Goal: Information Seeking & Learning: Learn about a topic

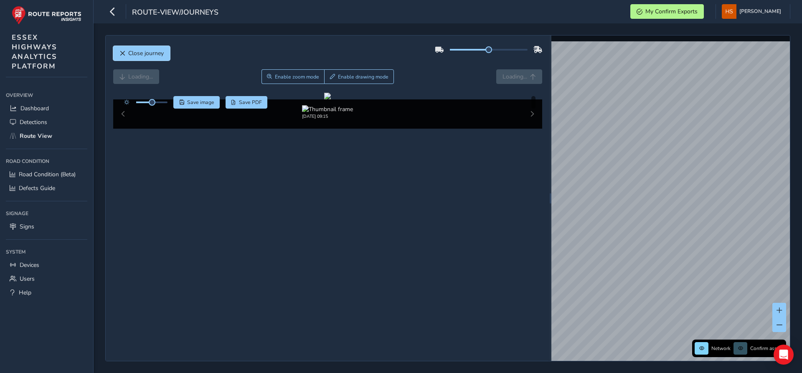
click at [135, 50] on span "Close journey" at bounding box center [146, 53] width 36 height 8
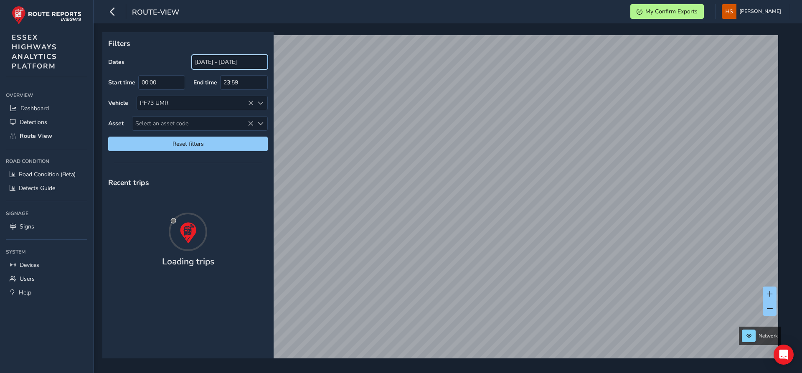
click at [221, 64] on input "[DATE] - [DATE]" at bounding box center [230, 62] width 76 height 15
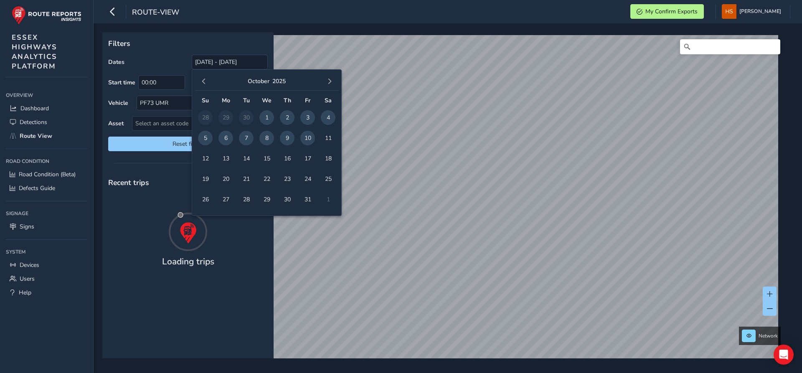
click at [310, 144] on span "10" at bounding box center [307, 138] width 15 height 15
type input "[DATE] - [DATE]"
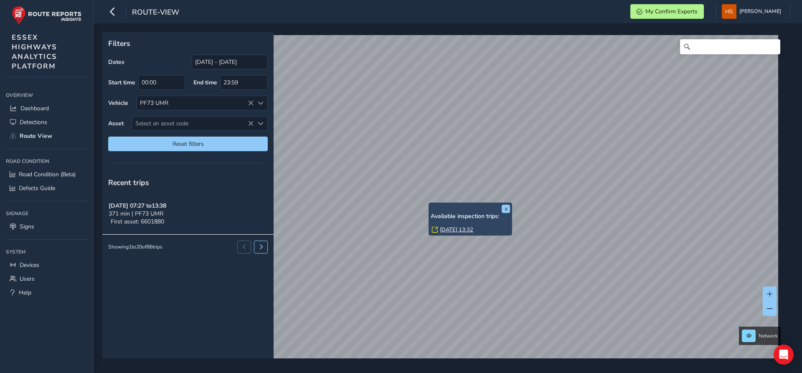
click at [450, 231] on link "[DATE] 13:32" at bounding box center [456, 230] width 33 height 8
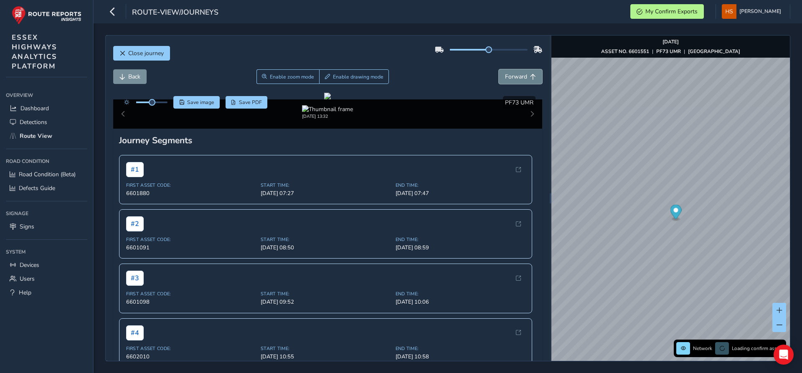
click at [520, 72] on button "Forward" at bounding box center [520, 76] width 43 height 15
click at [343, 79] on span "Enable drawing mode" at bounding box center [358, 77] width 51 height 7
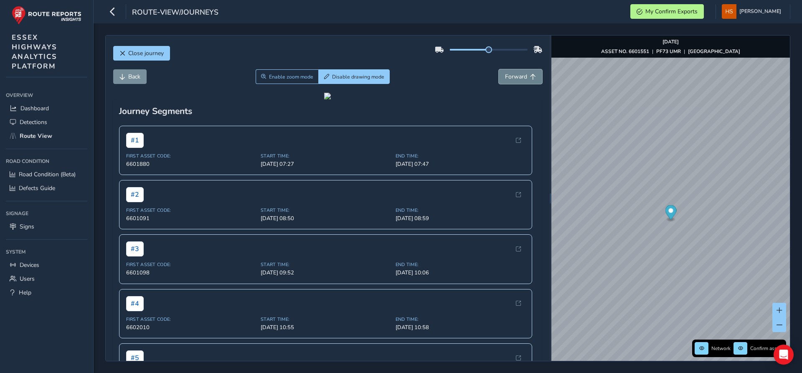
click at [513, 83] on button "Forward" at bounding box center [520, 76] width 43 height 15
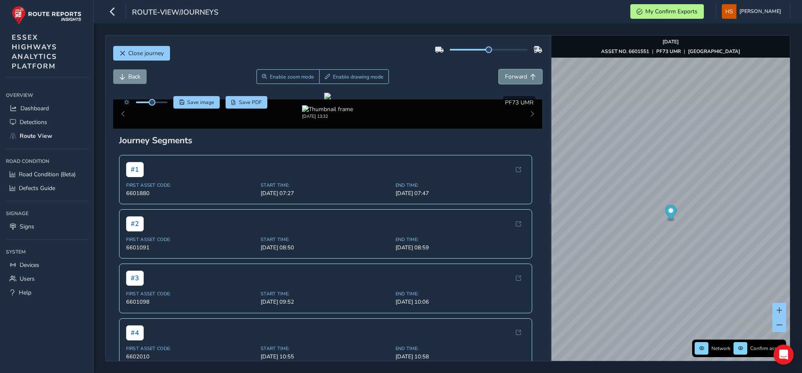
click at [513, 83] on button "Forward" at bounding box center [520, 76] width 43 height 15
click at [659, 223] on img "Preview frame" at bounding box center [669, 220] width 21 height 7
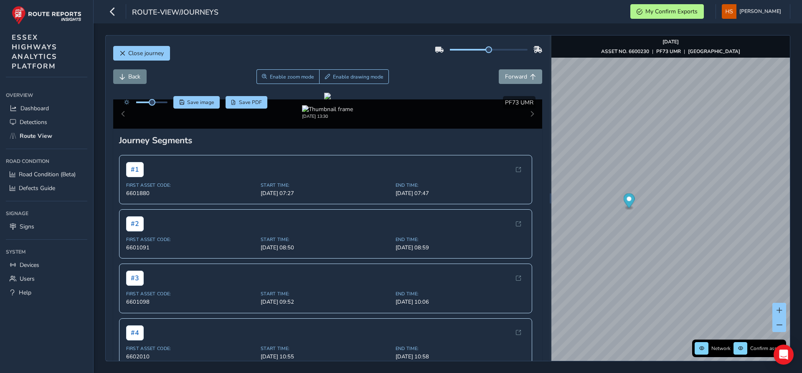
drag, startPoint x: 107, startPoint y: 74, endPoint x: 125, endPoint y: 78, distance: 18.4
click at [114, 75] on div "Close journey Back Enable zoom mode Enable drawing mode Forward Click and Drag …" at bounding box center [328, 198] width 444 height 325
click at [133, 80] on span "Back" at bounding box center [134, 77] width 12 height 8
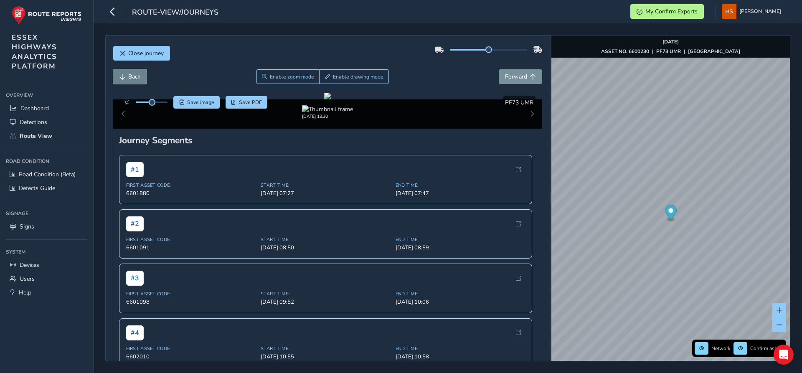
click at [133, 80] on span "Back" at bounding box center [134, 77] width 12 height 8
click at [520, 72] on button "Forward" at bounding box center [520, 76] width 43 height 15
click at [516, 73] on span "Forward" at bounding box center [516, 77] width 22 height 8
click at [122, 77] on span "Back" at bounding box center [122, 77] width 6 height 6
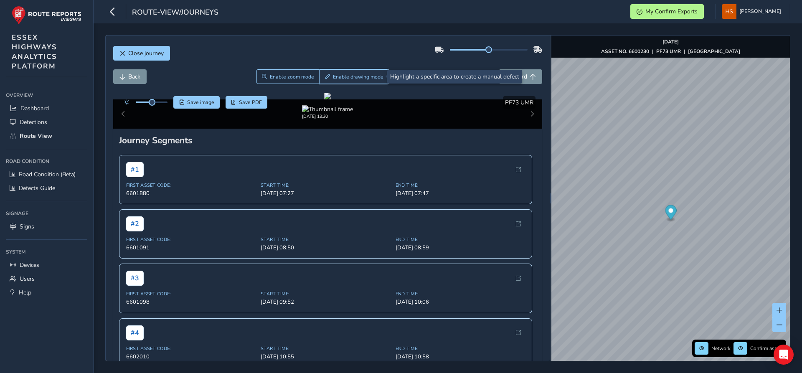
click at [360, 76] on span "Enable drawing mode" at bounding box center [358, 77] width 51 height 7
